Goal: Task Accomplishment & Management: Manage account settings

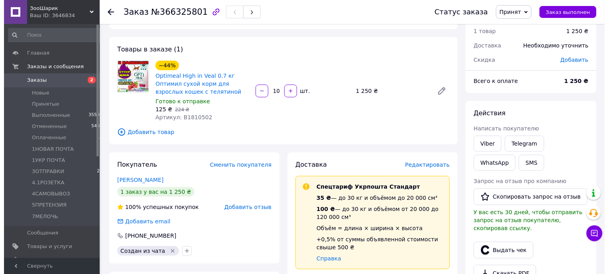
scroll to position [85, 0]
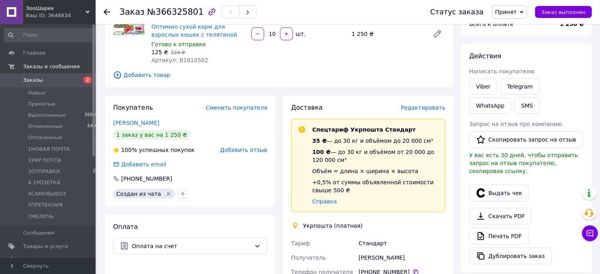
click at [425, 110] on span "Редактировать" at bounding box center [423, 107] width 45 height 6
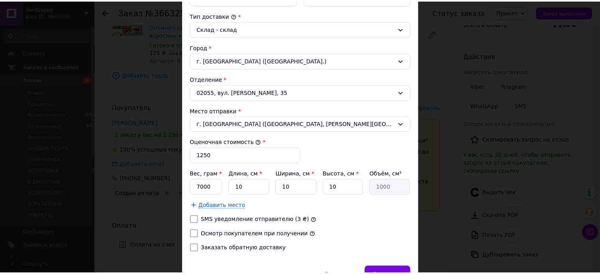
scroll to position [254, 0]
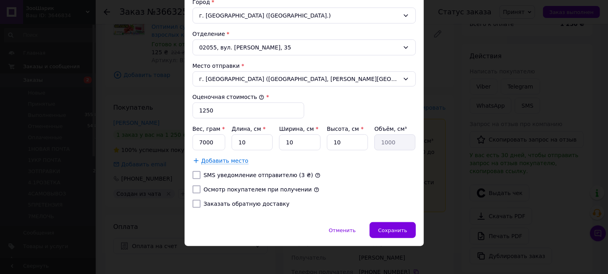
click at [193, 191] on input "Осмотр покупателем при получении" at bounding box center [197, 189] width 8 height 8
checkbox input "true"
click at [399, 231] on span "Сохранить" at bounding box center [392, 230] width 29 height 6
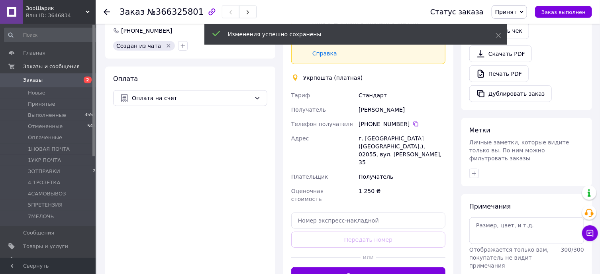
scroll to position [256, 0]
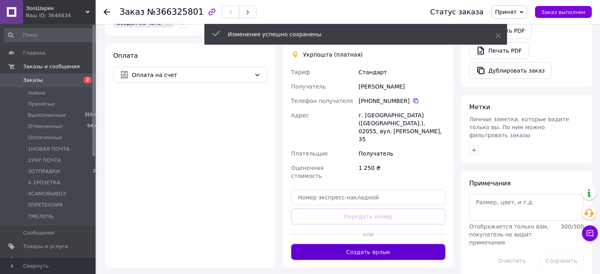
click at [415, 244] on button "Создать ярлык" at bounding box center [368, 252] width 154 height 16
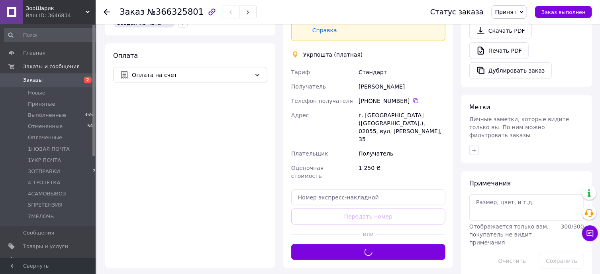
click at [517, 15] on span "Принят" at bounding box center [506, 12] width 22 height 6
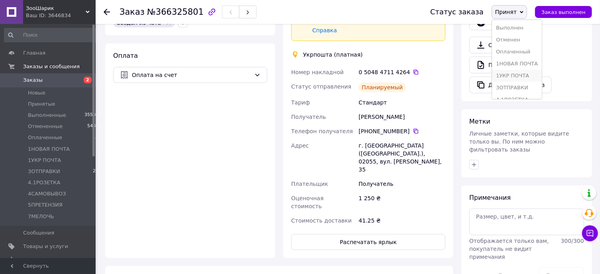
click at [537, 74] on li "1УКР ПОЧТА" at bounding box center [517, 76] width 50 height 12
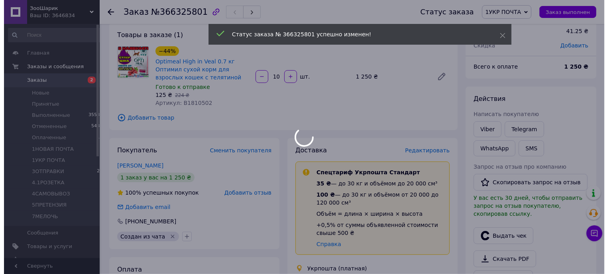
scroll to position [0, 0]
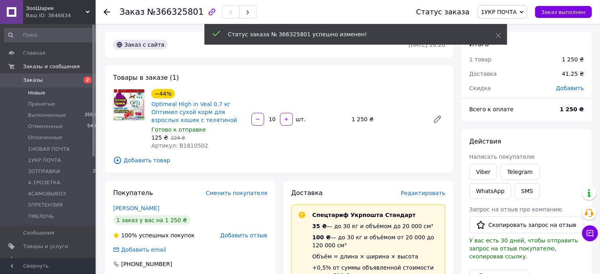
click at [62, 90] on li "Новые 2" at bounding box center [51, 92] width 103 height 11
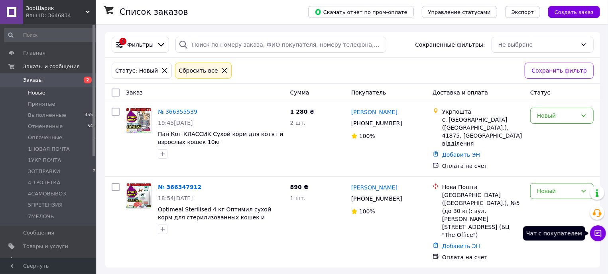
click at [594, 232] on icon at bounding box center [598, 233] width 8 height 8
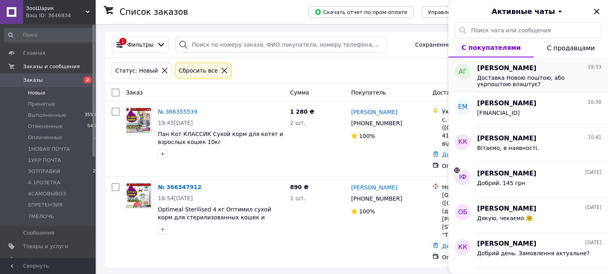
click at [542, 81] on span "Доставка Новою поштою, або укрпоштою влаштує?" at bounding box center [533, 81] width 113 height 13
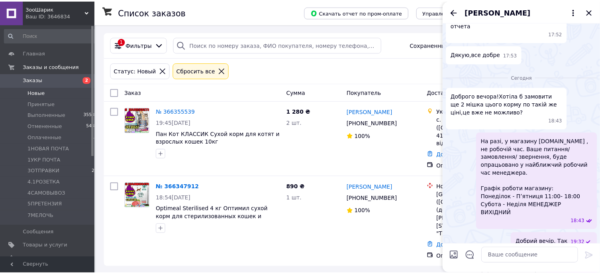
scroll to position [309, 0]
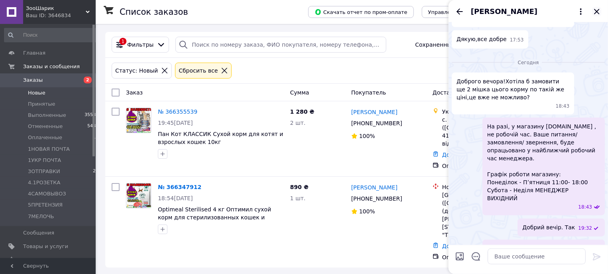
click at [596, 10] on icon "Закрыть" at bounding box center [596, 11] width 5 height 5
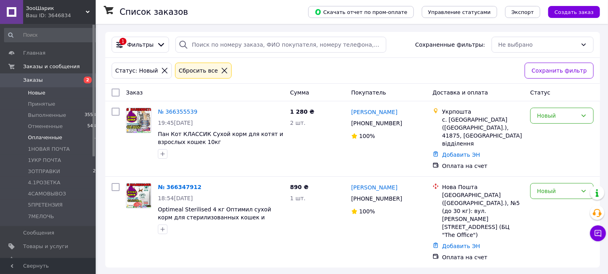
click at [29, 136] on span "Оплаченные" at bounding box center [45, 137] width 34 height 7
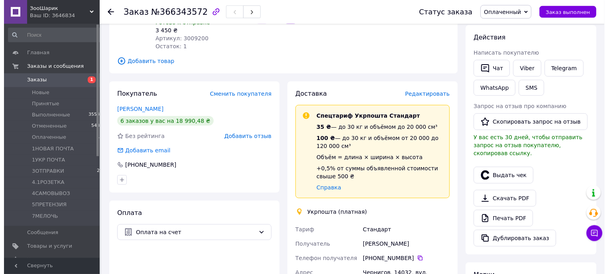
scroll to position [128, 0]
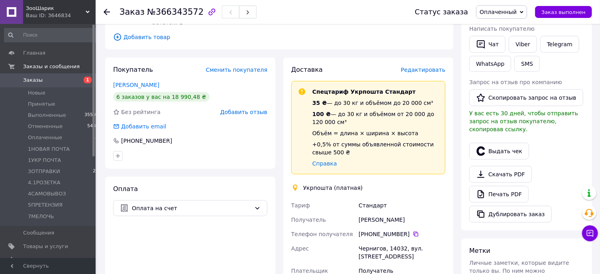
click at [421, 70] on span "Редактировать" at bounding box center [423, 70] width 45 height 6
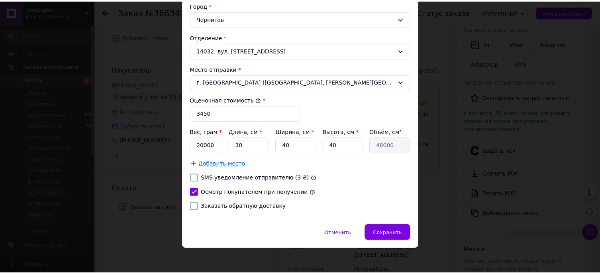
scroll to position [254, 0]
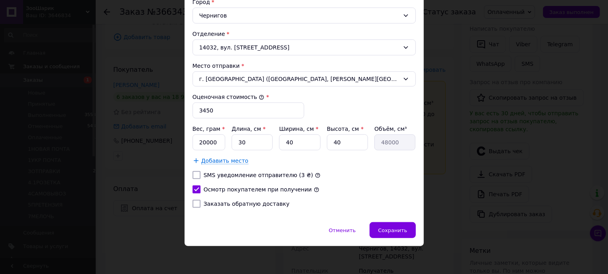
click at [446, 120] on div "× Редактирование доставки Способ доставки Укрпошта (платная) Тариф * Стандарт П…" at bounding box center [304, 137] width 608 height 274
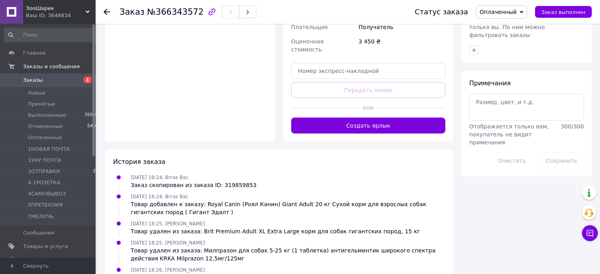
scroll to position [384, 0]
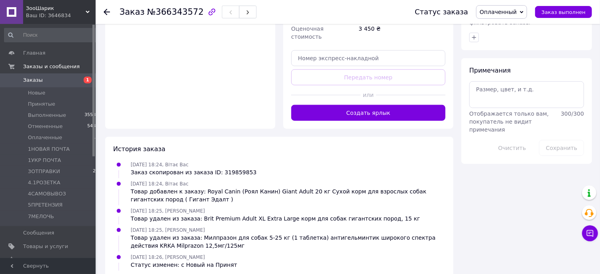
click at [428, 107] on button "Создать ярлык" at bounding box center [368, 113] width 154 height 16
click at [517, 15] on span "Оплаченный" at bounding box center [498, 12] width 37 height 6
click at [517, 75] on li "1УКР ПОЧТА" at bounding box center [502, 76] width 50 height 12
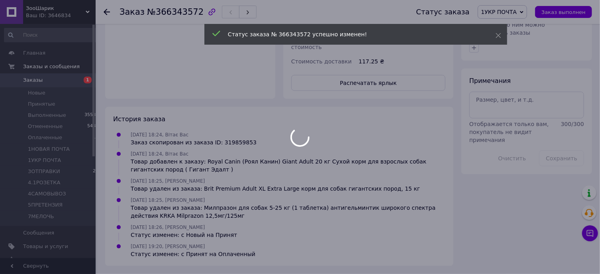
scroll to position [366, 0]
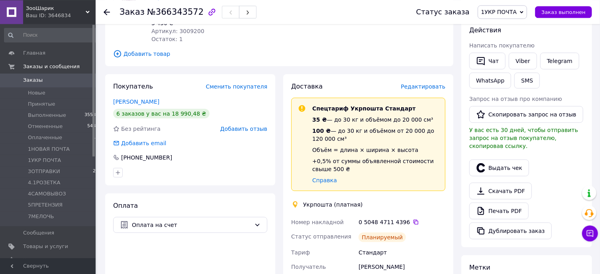
scroll to position [128, 0]
